Goal: Task Accomplishment & Management: Manage account settings

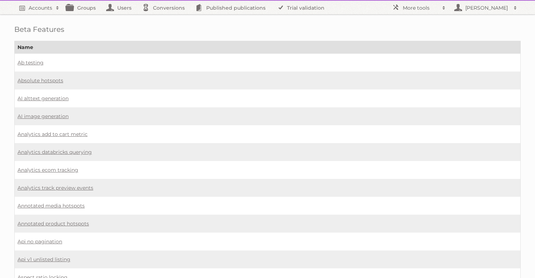
scroll to position [326, 0]
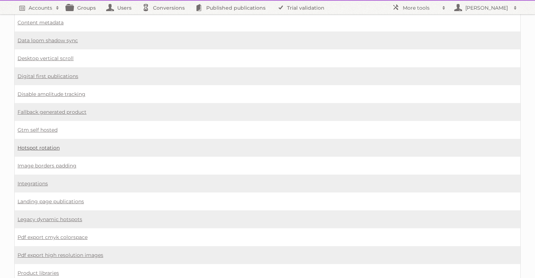
click at [35, 144] on link "Hotspot rotation" at bounding box center [39, 147] width 42 height 6
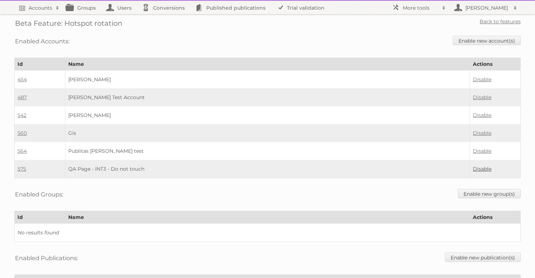
click at [479, 165] on link "Disable" at bounding box center [482, 168] width 19 height 6
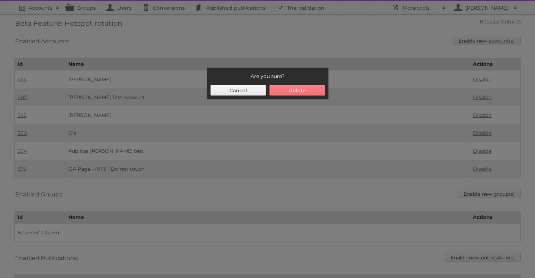
click at [309, 91] on button "Delete" at bounding box center [296, 90] width 55 height 11
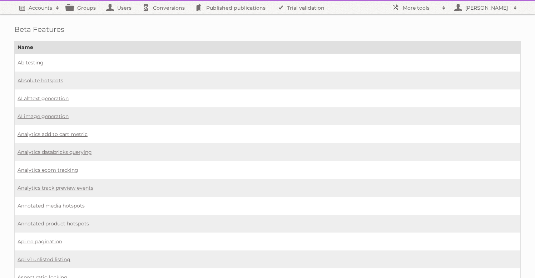
scroll to position [540, 0]
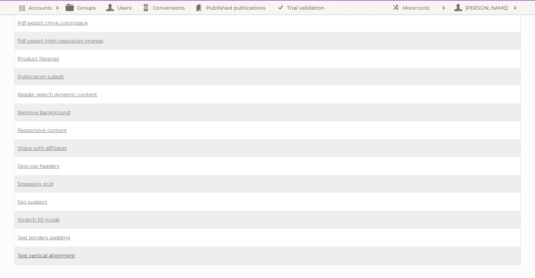
click at [55, 252] on link "Text vertical alignment" at bounding box center [47, 255] width 58 height 6
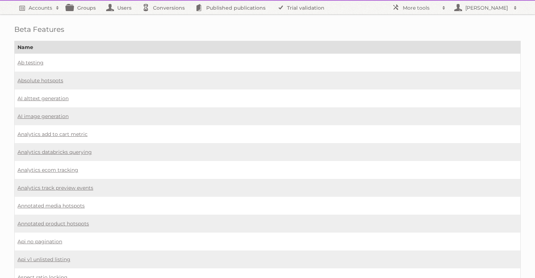
scroll to position [540, 0]
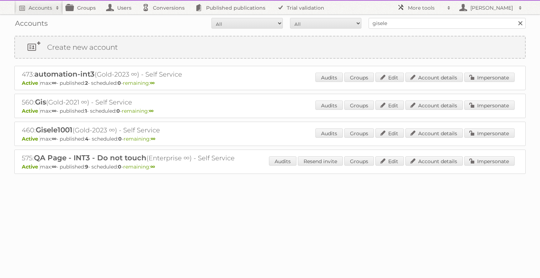
click at [410, 9] on h2 "More tools" at bounding box center [426, 7] width 36 height 7
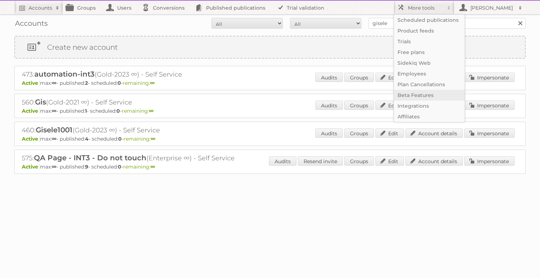
click at [408, 97] on link "Beta Features" at bounding box center [429, 95] width 71 height 11
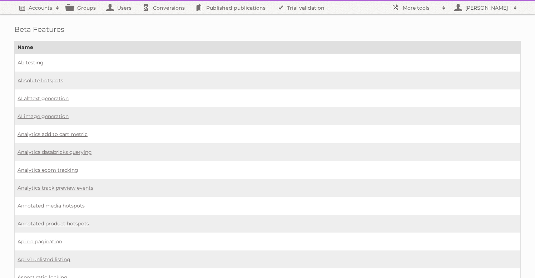
scroll to position [540, 0]
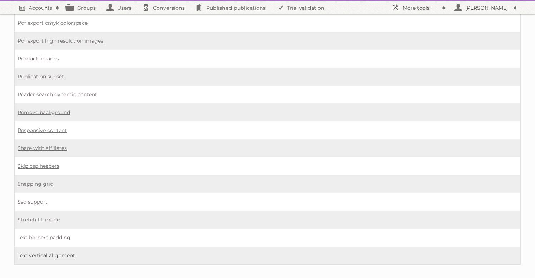
click at [68, 252] on link "Text vertical alignment" at bounding box center [47, 255] width 58 height 6
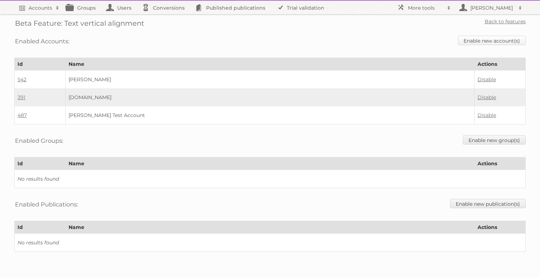
click at [492, 44] on link "Enable new account(s)" at bounding box center [492, 40] width 68 height 9
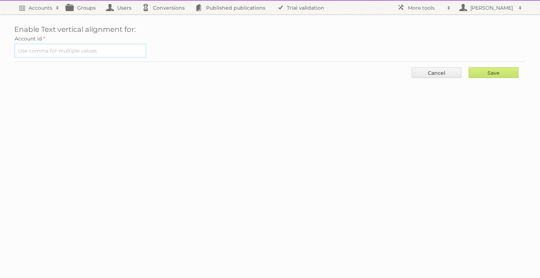
click at [71, 49] on input "text" at bounding box center [80, 51] width 132 height 14
type input "575"
click at [469, 67] on input "Save" at bounding box center [494, 72] width 50 height 11
type input "..."
